Goal: Task Accomplishment & Management: Manage account settings

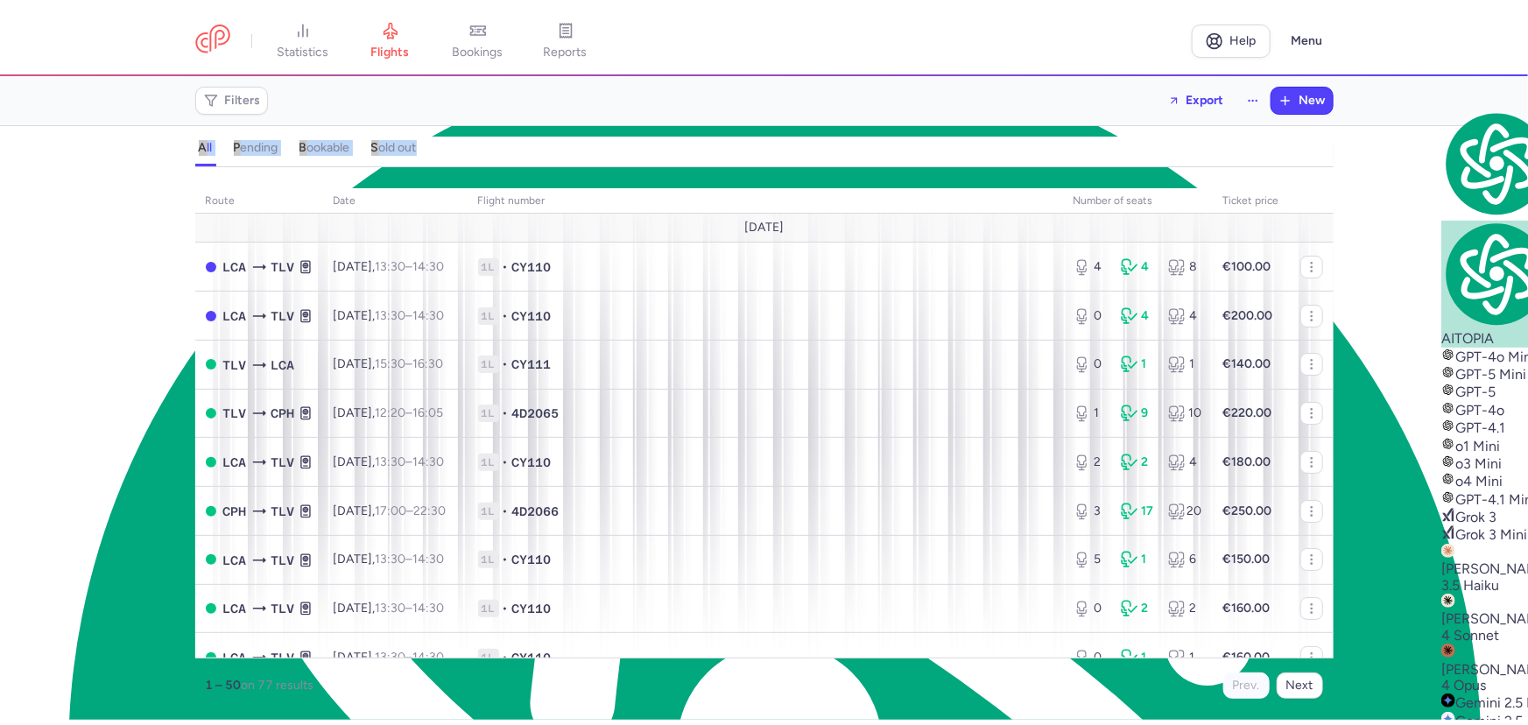
scroll to position [8399, 0]
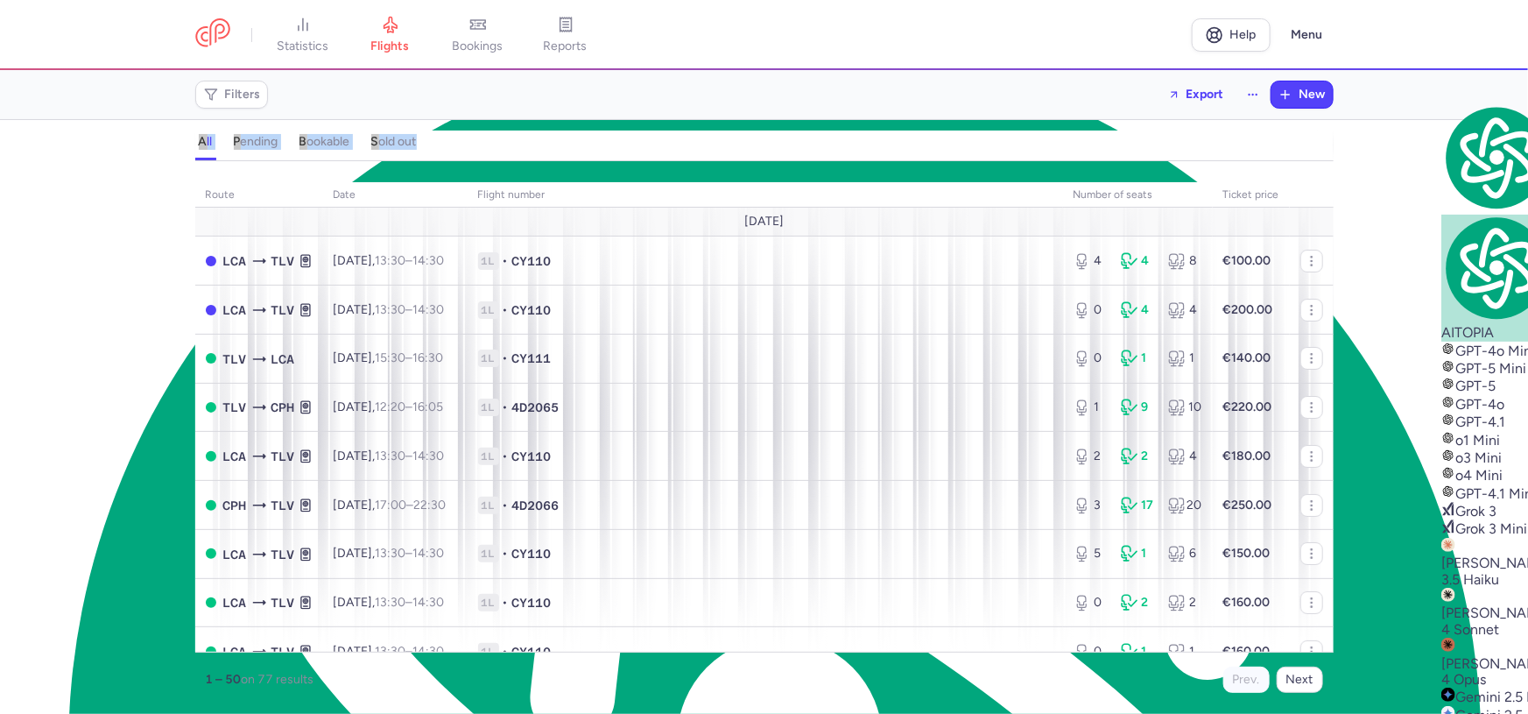
click at [96, 123] on section "all pending bookable sold out" at bounding box center [764, 142] width 1528 height 38
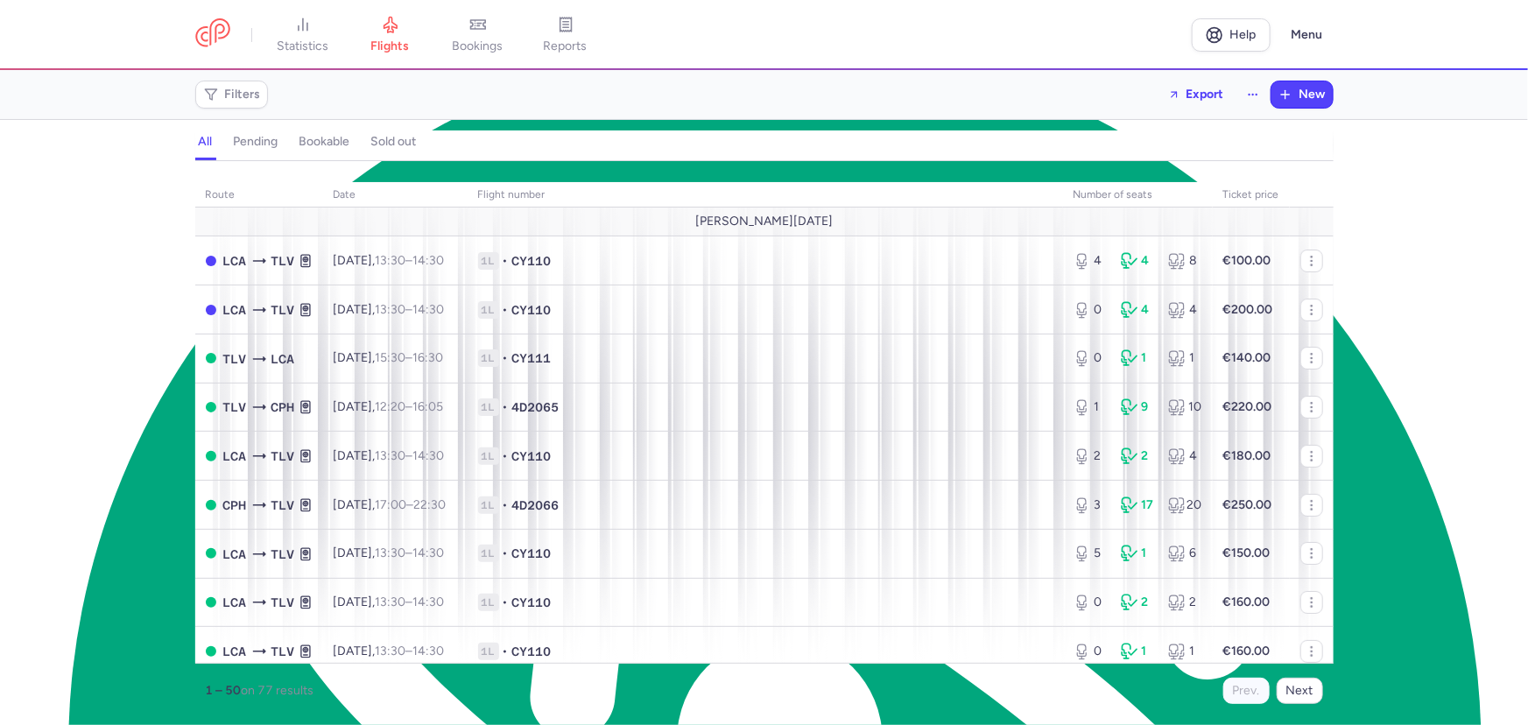
scroll to position [8399, 0]
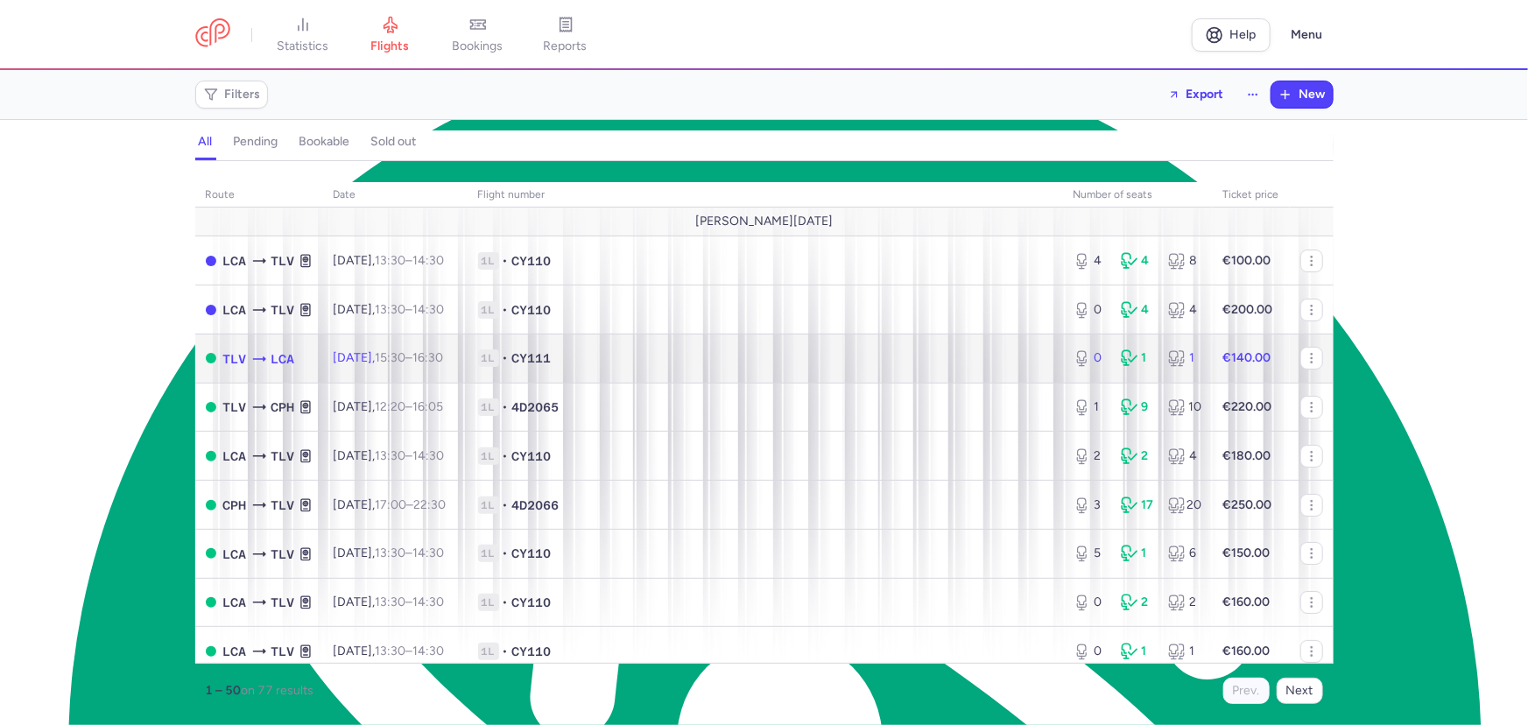
click at [805, 354] on span "1L • CY111" at bounding box center [765, 358] width 575 height 18
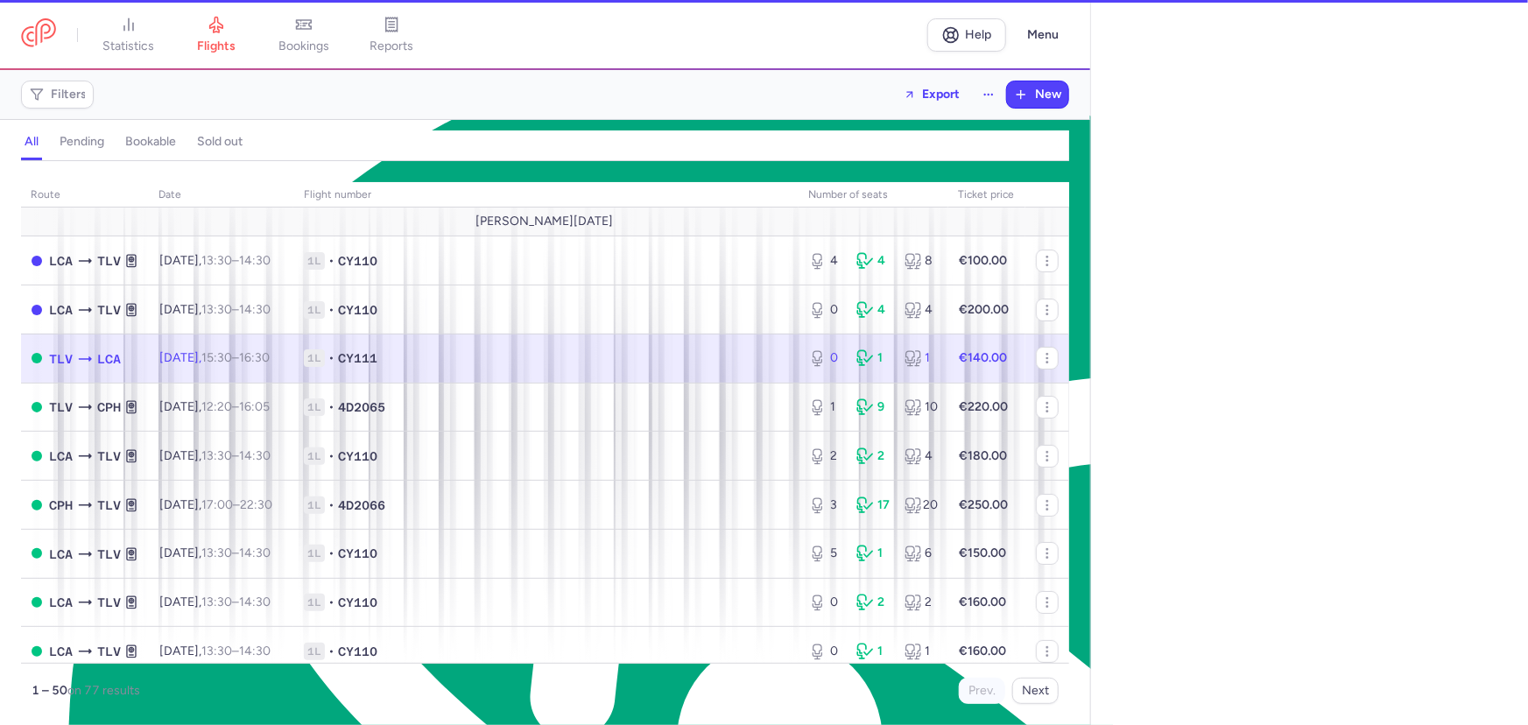
select select "hours"
